Goal: Information Seeking & Learning: Check status

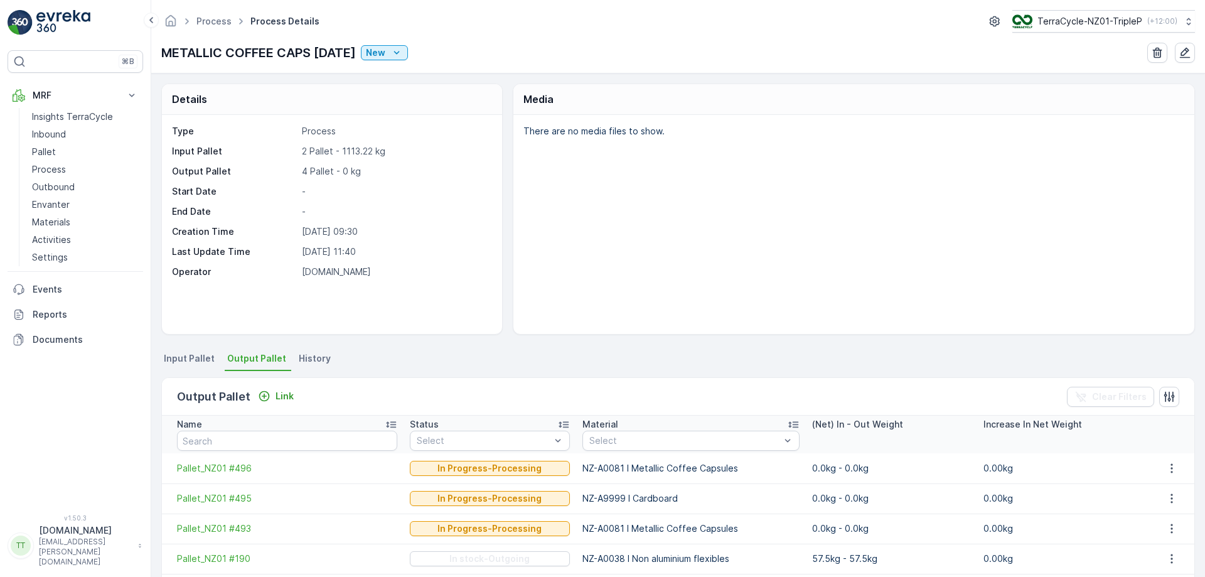
scroll to position [43, 0]
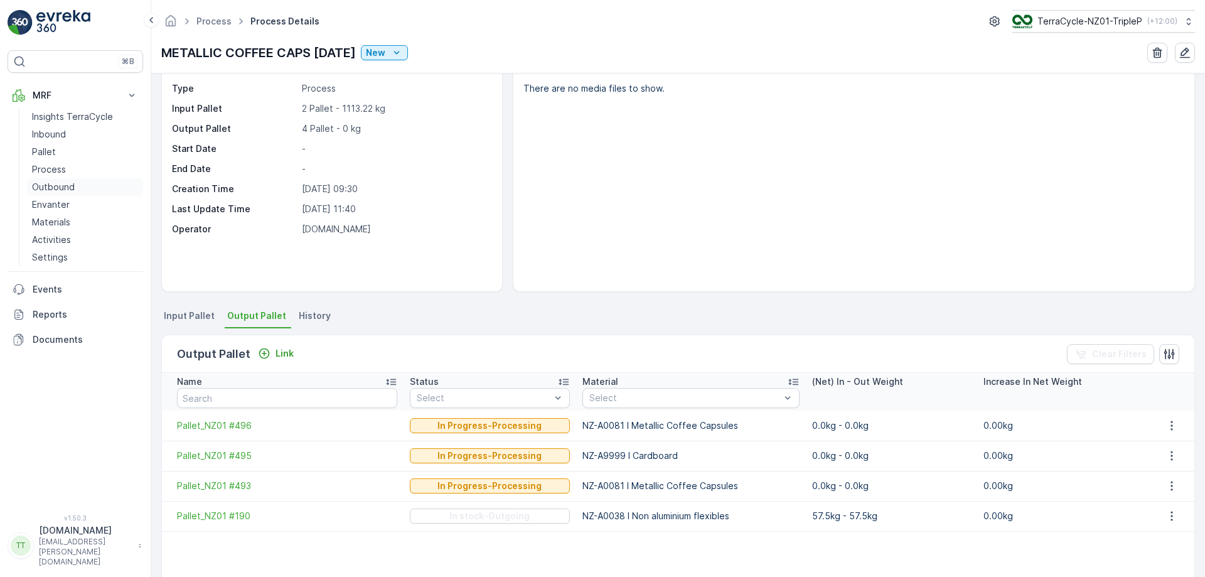
click at [94, 191] on link "Outbound" at bounding box center [85, 187] width 116 height 18
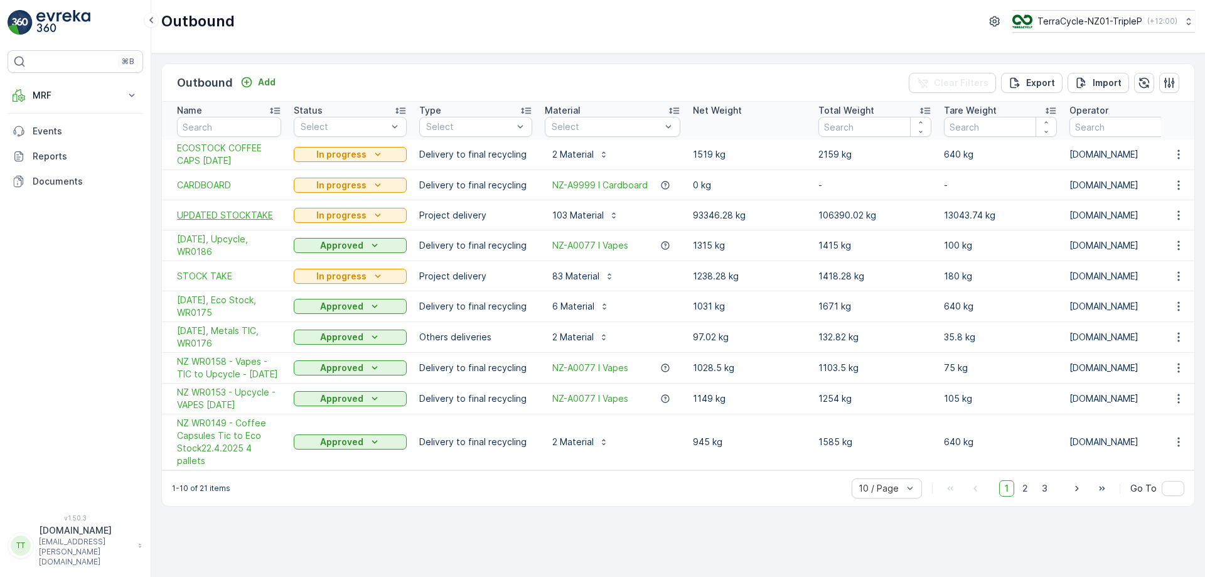
click at [224, 214] on span "UPDATED STOCKTAKE" at bounding box center [229, 215] width 104 height 13
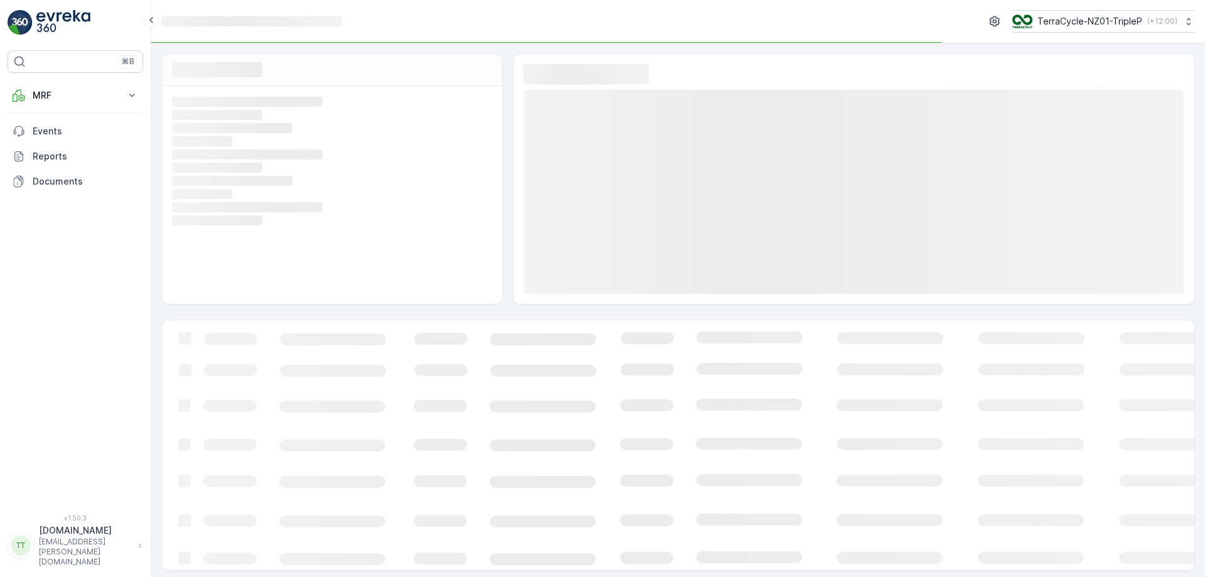
click at [224, 214] on div "Loading... Loading... Loading... Loading... Loading... Loading... Loading... Lo…" at bounding box center [332, 195] width 340 height 218
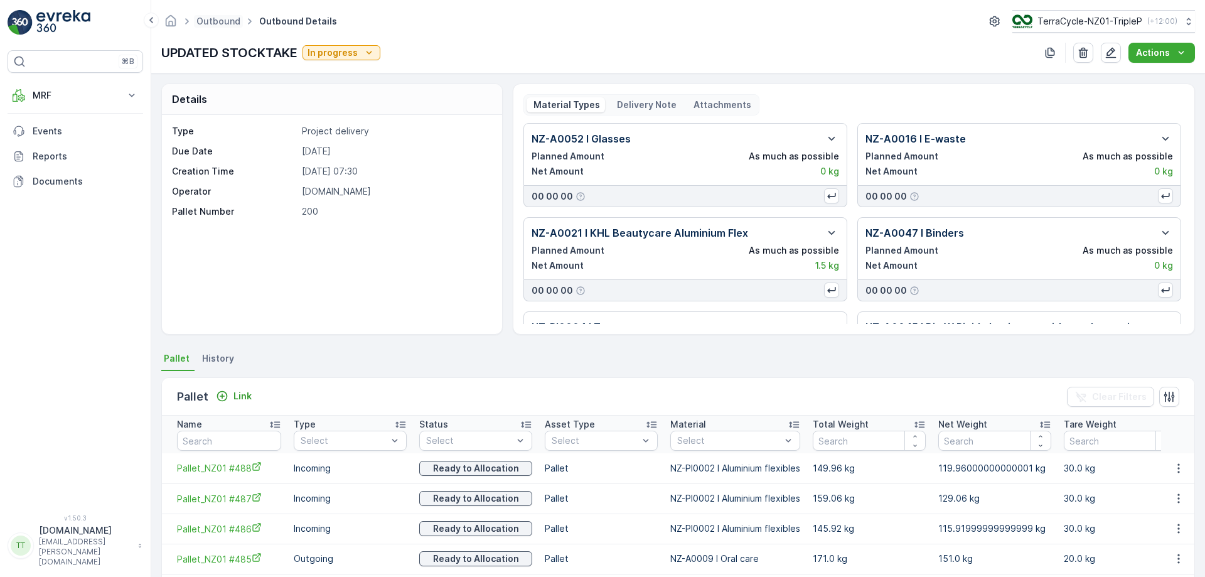
click at [221, 15] on span "Outbound" at bounding box center [218, 21] width 49 height 13
click at [221, 16] on link "Outbound" at bounding box center [219, 21] width 44 height 11
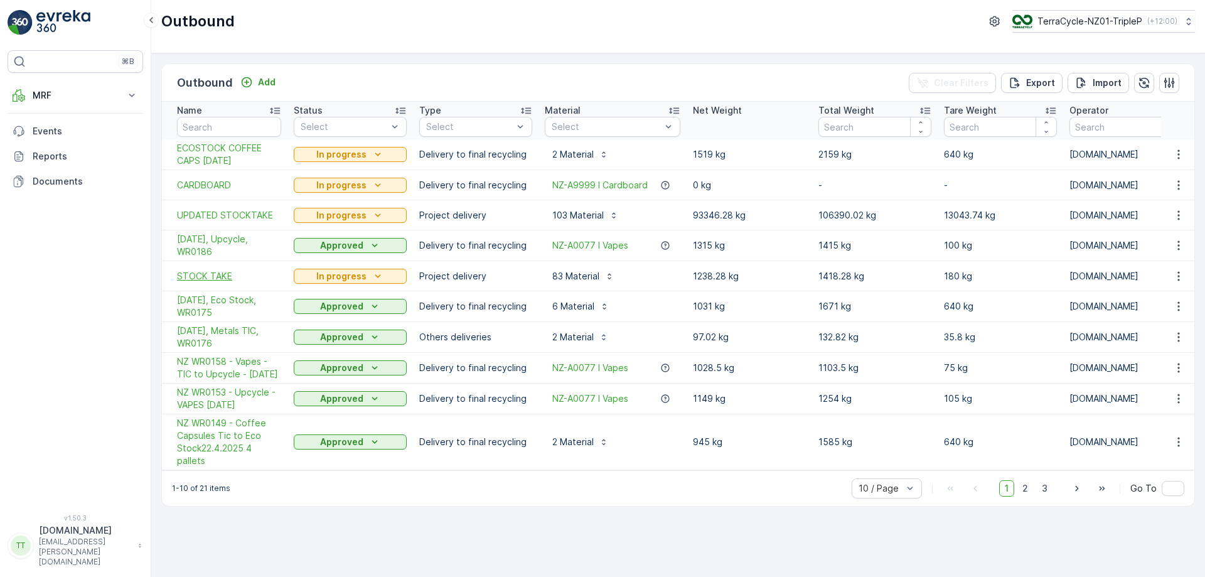
click at [220, 273] on span "STOCK TAKE" at bounding box center [229, 276] width 104 height 13
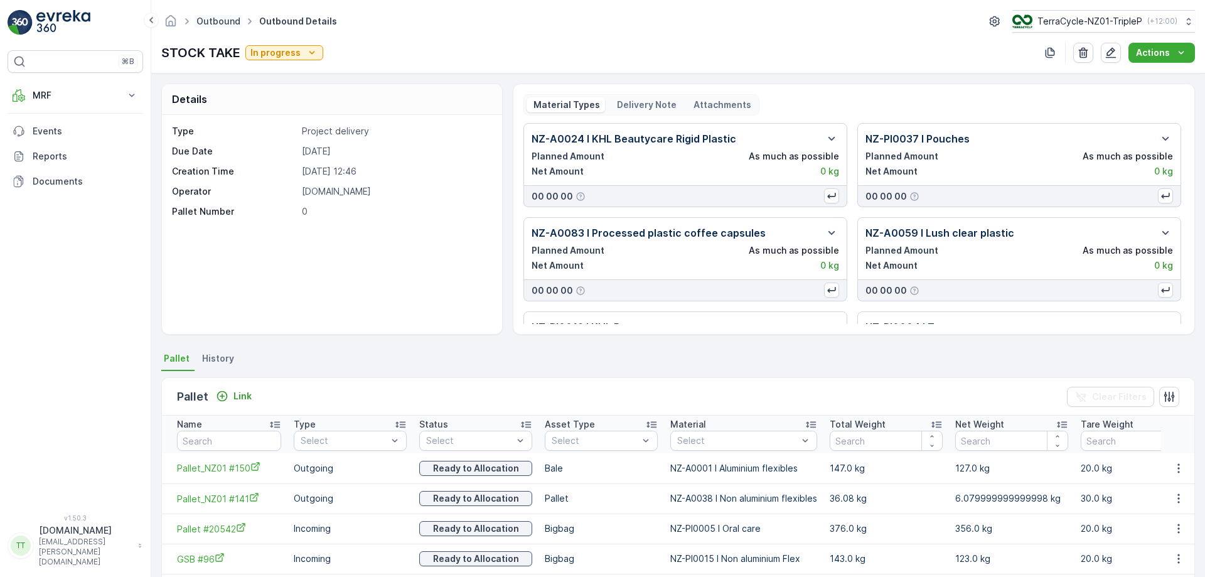
click at [221, 18] on link "Outbound" at bounding box center [219, 21] width 44 height 11
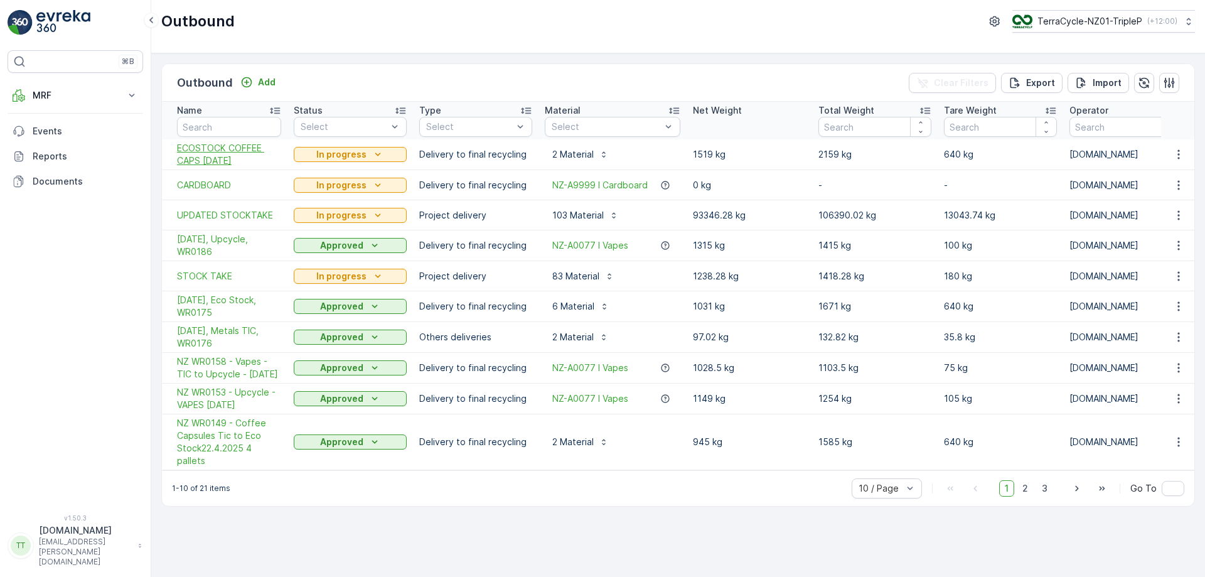
click at [208, 146] on span "ECOSTOCK COFFEE CAPS [DATE]" at bounding box center [229, 154] width 104 height 25
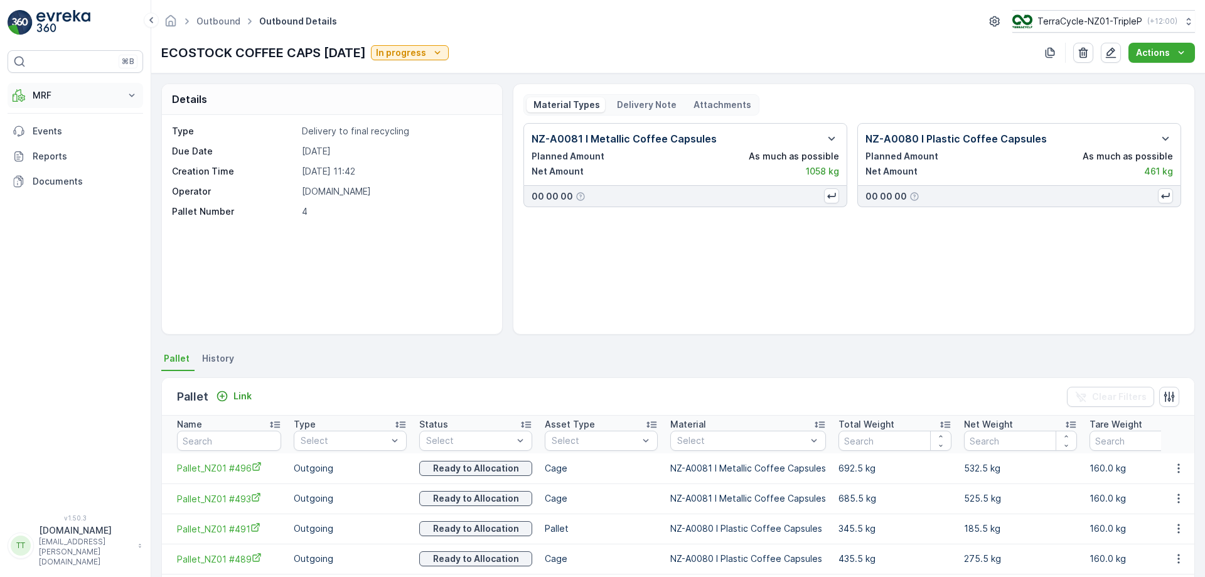
click at [97, 92] on p "MRF" at bounding box center [75, 95] width 85 height 13
click at [76, 168] on link "Process" at bounding box center [85, 170] width 116 height 18
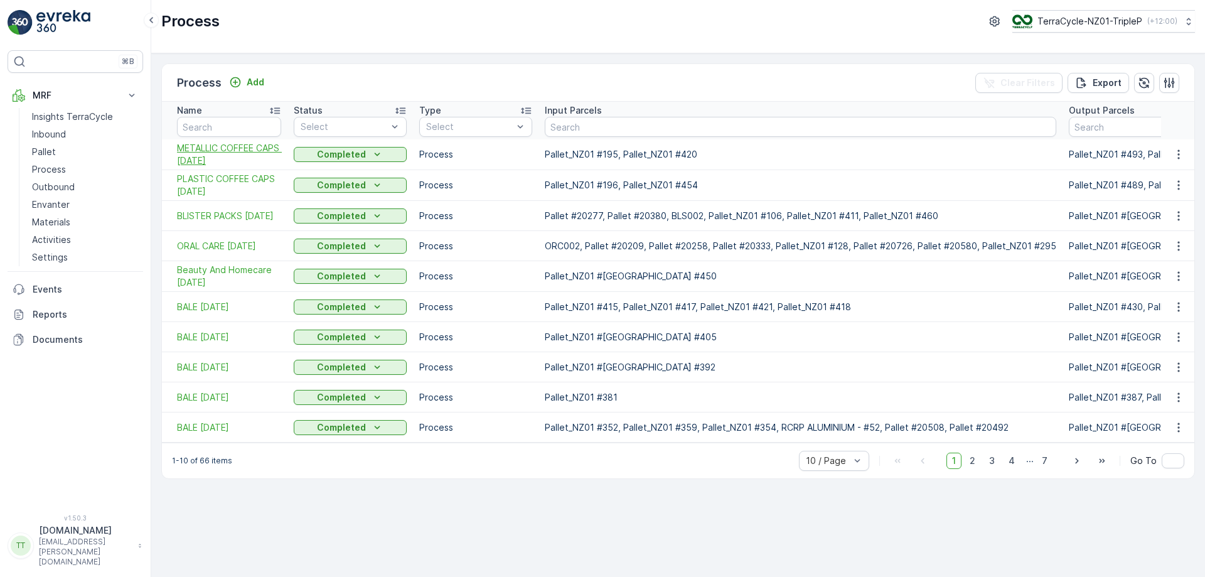
click at [236, 162] on span "METALLIC COFFEE CAPS [DATE]" at bounding box center [229, 154] width 104 height 25
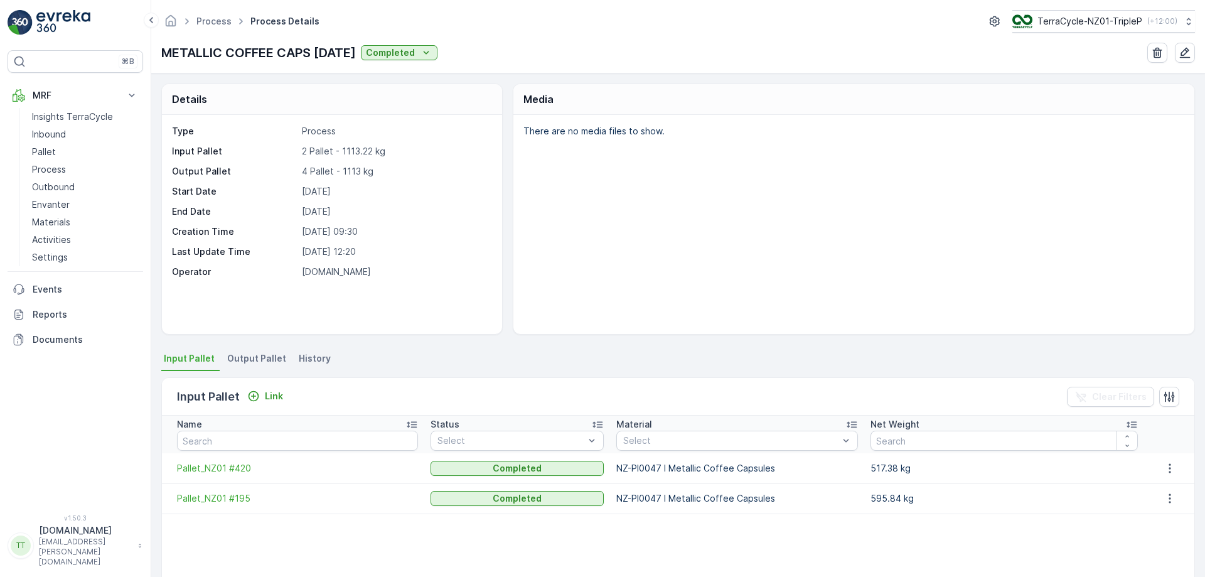
click at [254, 352] on span "Output Pallet" at bounding box center [256, 358] width 59 height 13
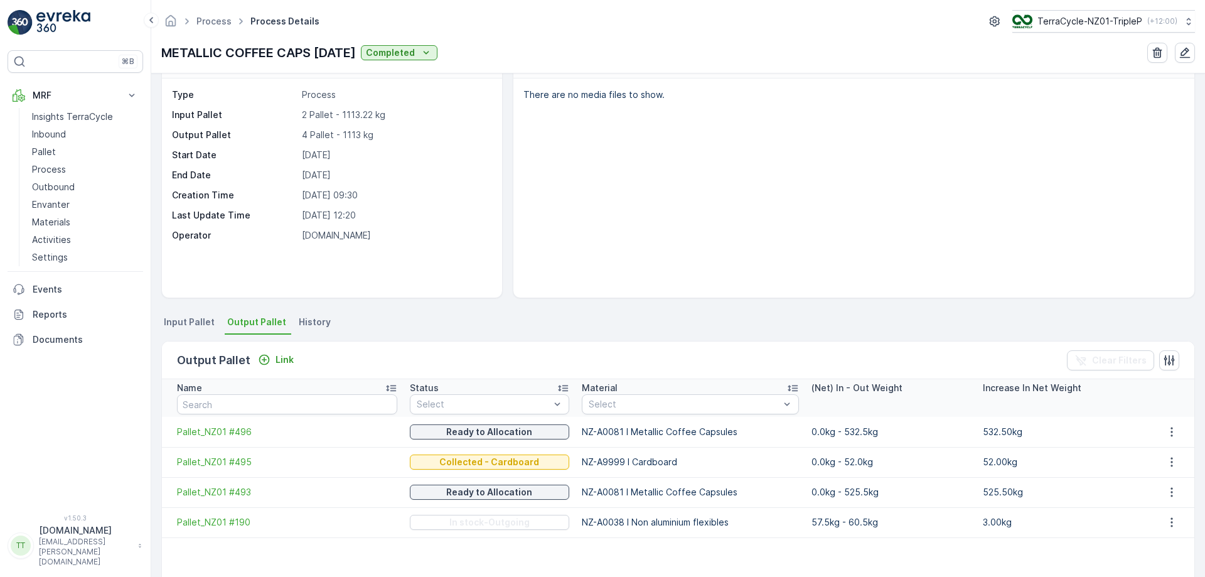
scroll to position [38, 0]
click at [218, 23] on link "Process" at bounding box center [214, 21] width 35 height 11
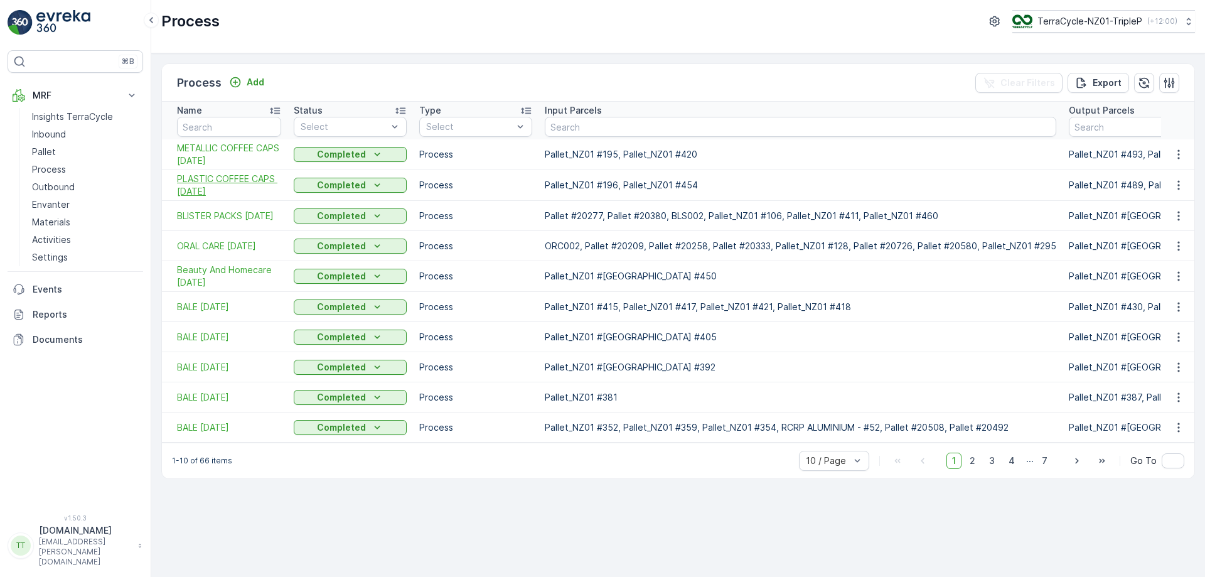
click at [207, 180] on span "PLASTIC COFFEE CAPS [DATE]" at bounding box center [229, 185] width 104 height 25
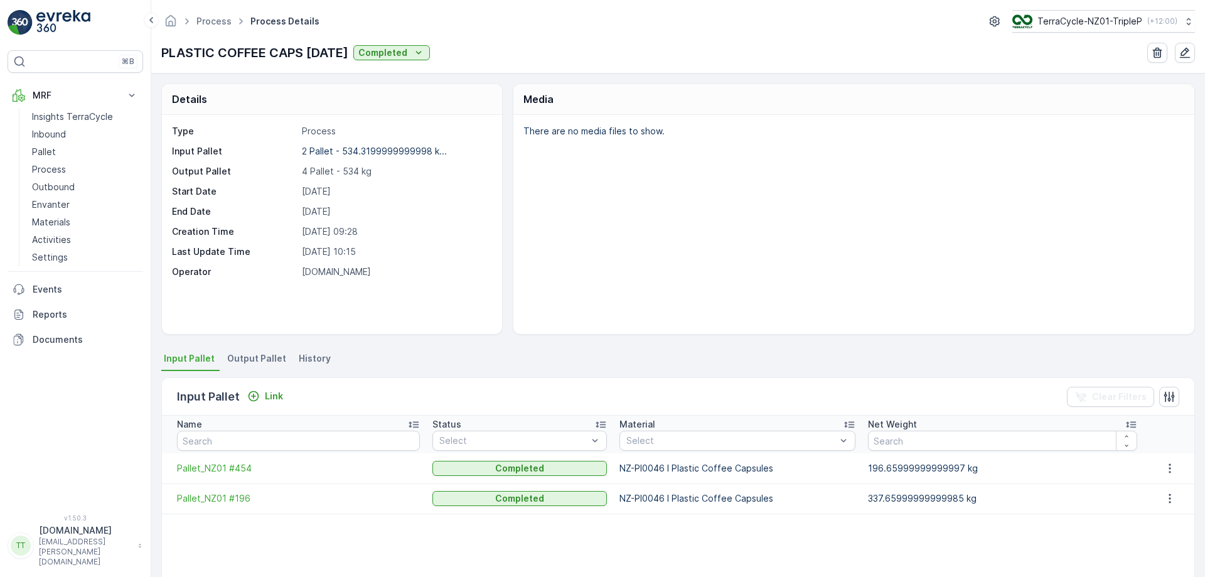
click at [247, 354] on span "Output Pallet" at bounding box center [256, 358] width 59 height 13
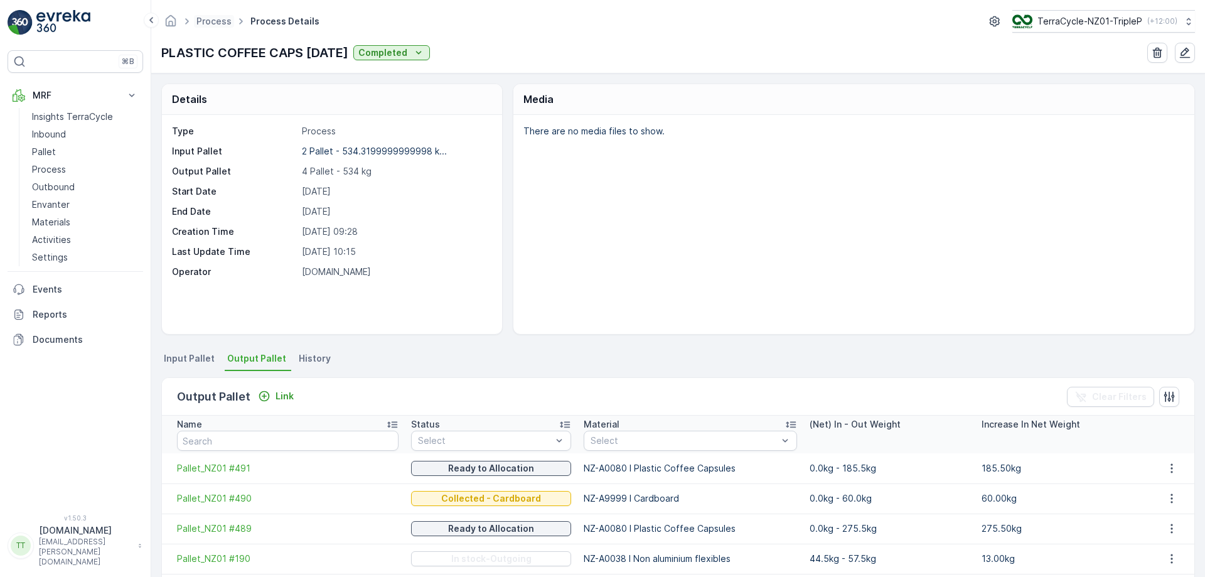
click at [218, 15] on span "Process" at bounding box center [214, 21] width 40 height 13
click at [213, 24] on link "Process" at bounding box center [214, 21] width 35 height 11
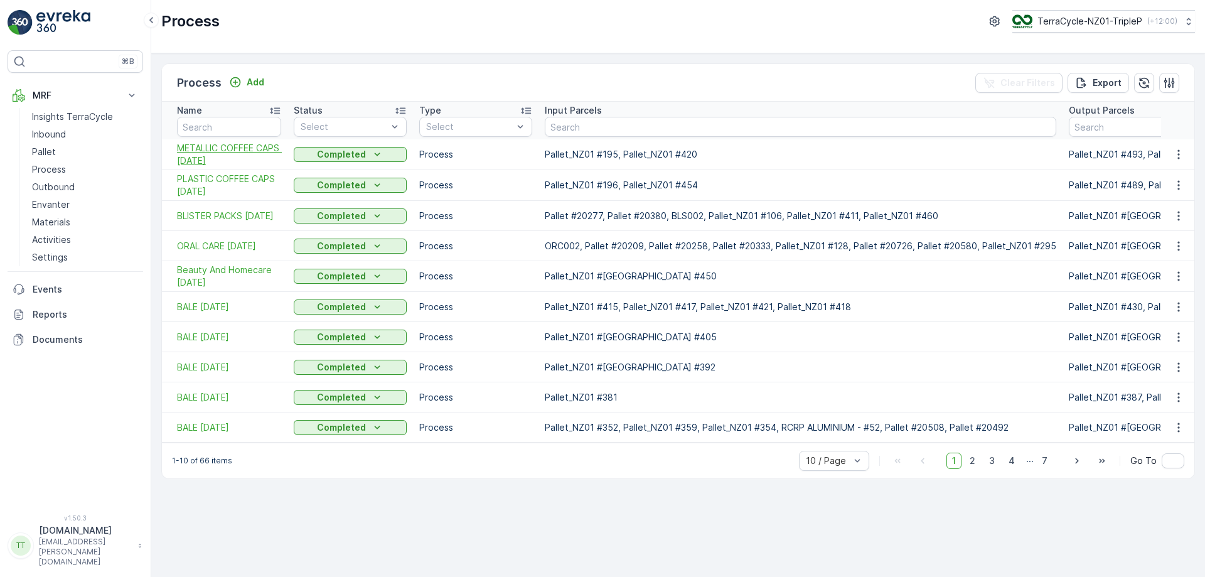
click at [212, 154] on span "METALLIC COFFEE CAPS [DATE]" at bounding box center [229, 154] width 104 height 25
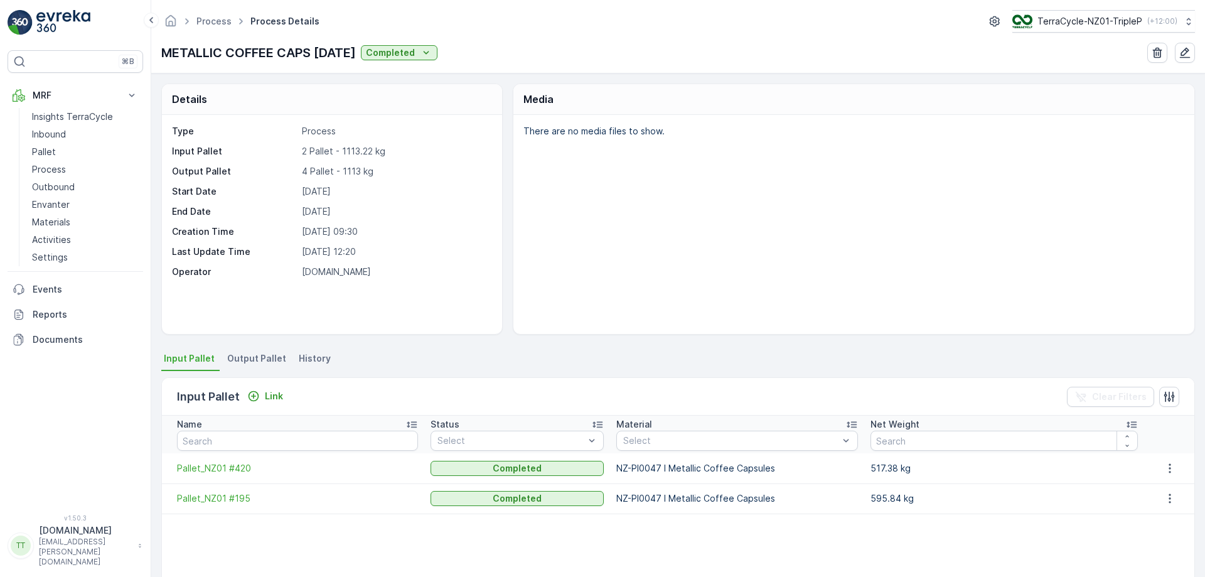
click at [256, 360] on span "Output Pallet" at bounding box center [256, 358] width 59 height 13
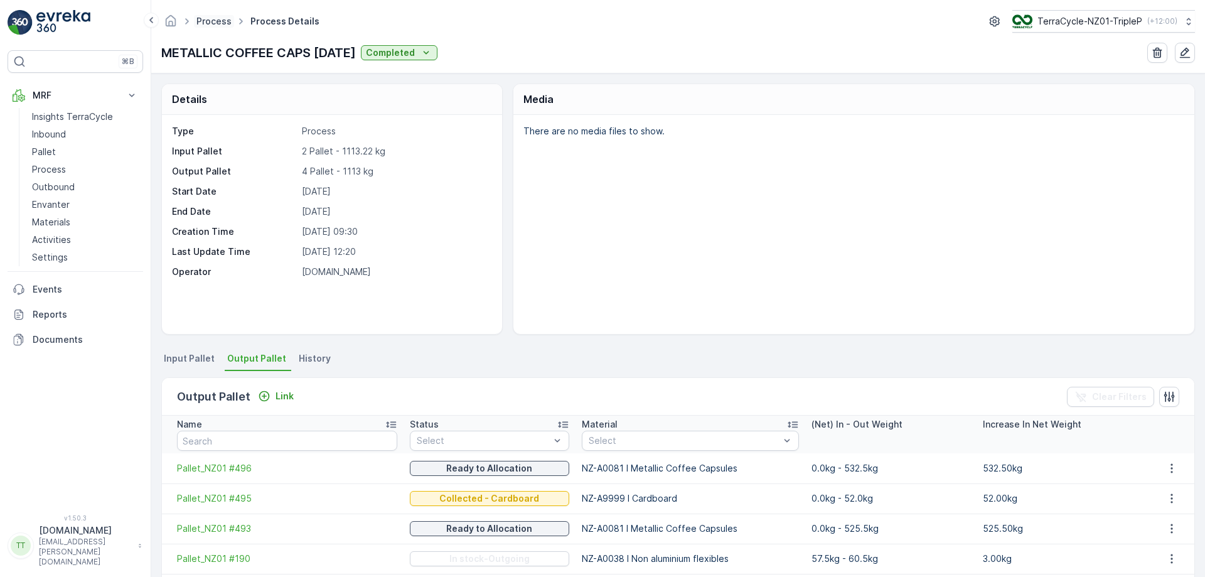
click at [219, 20] on link "Process" at bounding box center [214, 21] width 35 height 11
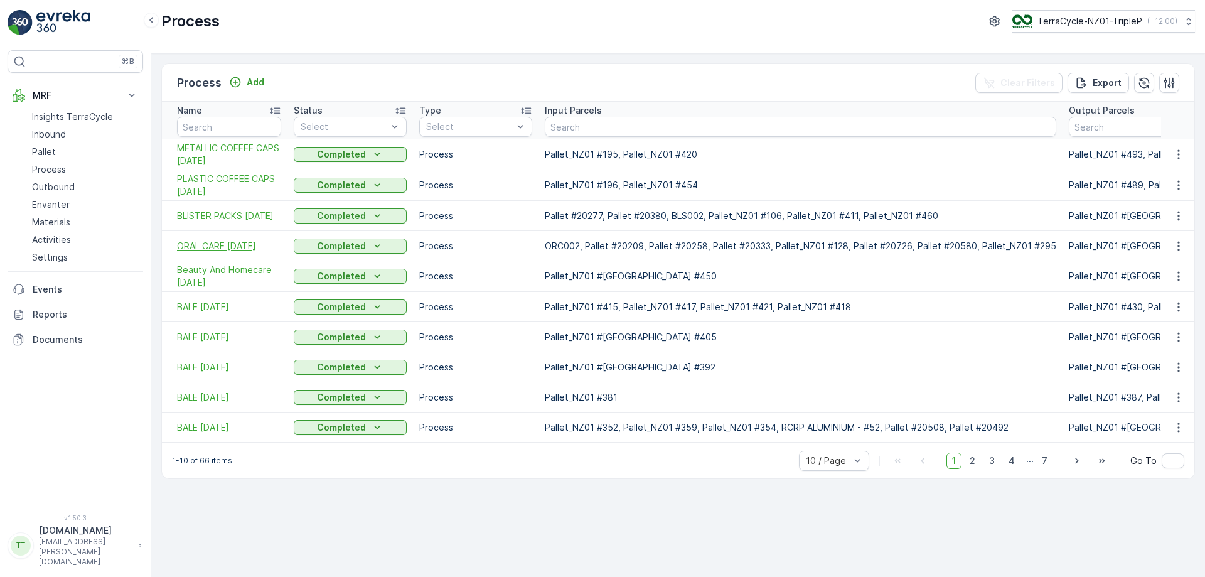
click at [232, 247] on span "ORAL CARE [DATE]" at bounding box center [229, 246] width 104 height 13
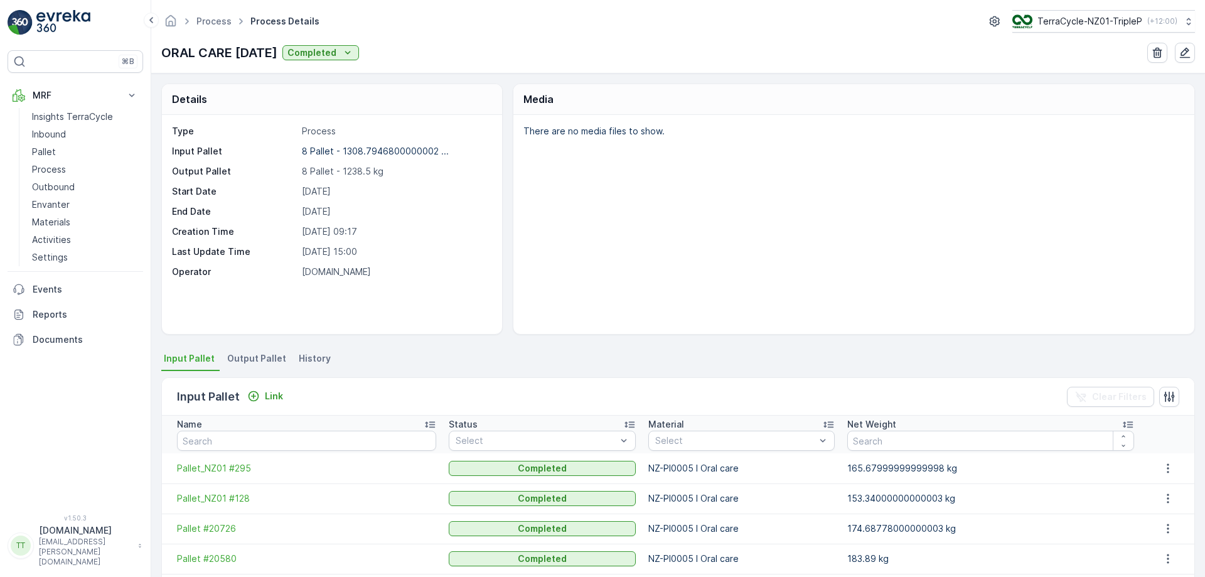
click at [256, 360] on span "Output Pallet" at bounding box center [256, 358] width 59 height 13
